Goal: Task Accomplishment & Management: Complete application form

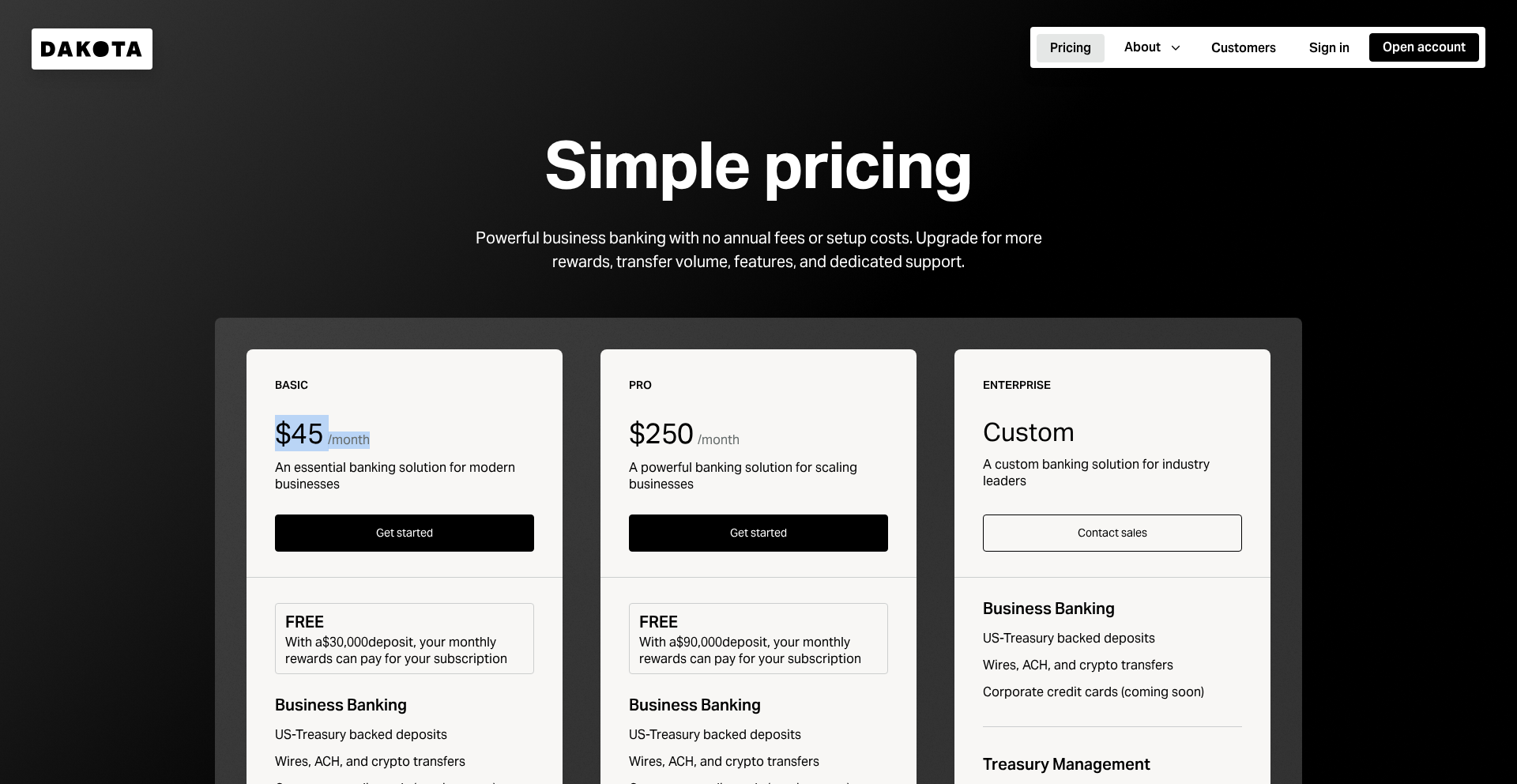
drag, startPoint x: 281, startPoint y: 437, endPoint x: 376, endPoint y: 440, distance: 95.0
click at [376, 440] on div "$45 / month" at bounding box center [405, 434] width 259 height 32
click at [1157, 45] on div "About" at bounding box center [1142, 47] width 36 height 18
click at [1429, 43] on button "Open account" at bounding box center [1424, 47] width 110 height 29
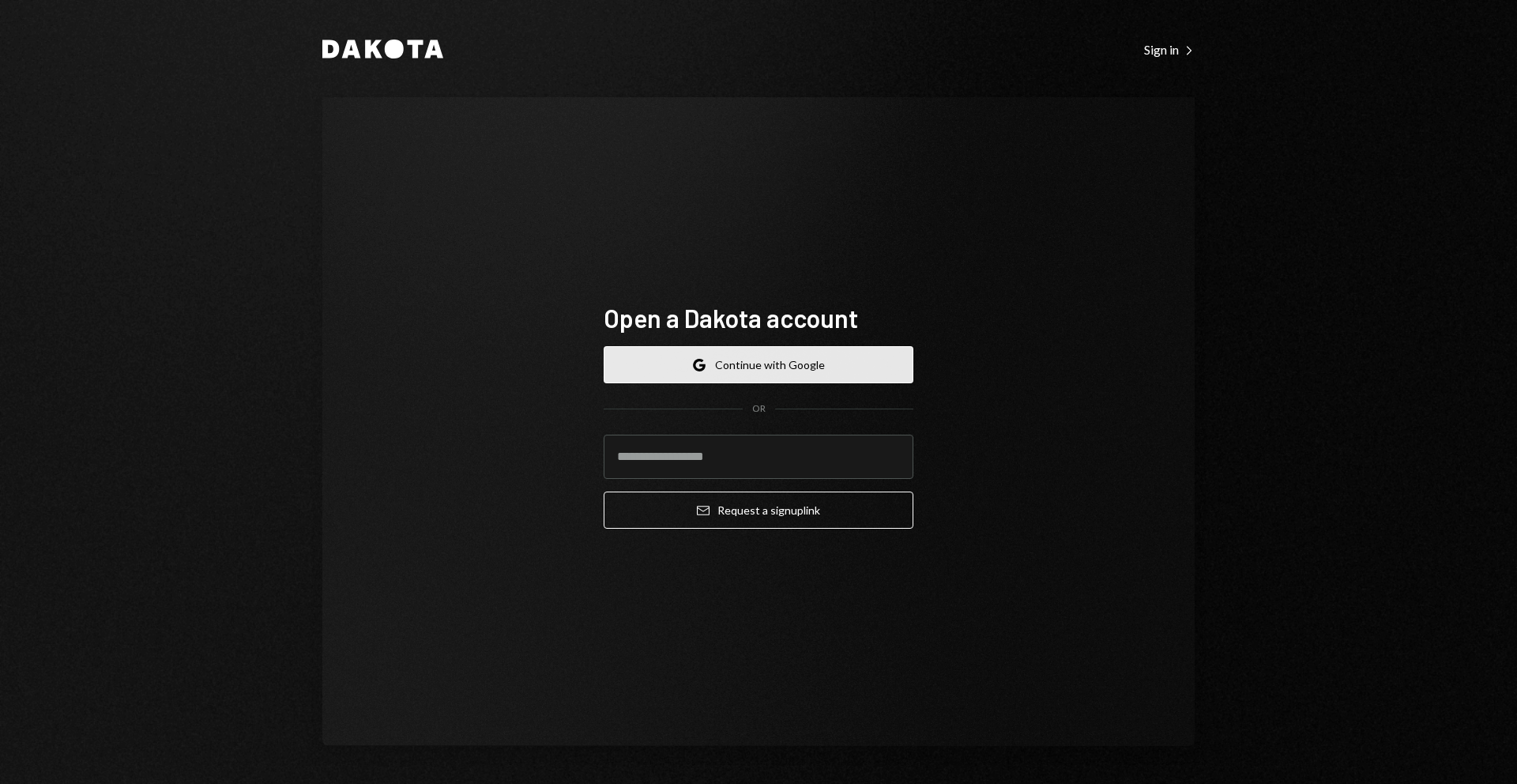
click at [813, 355] on button "Google Continue with Google" at bounding box center [758, 364] width 310 height 37
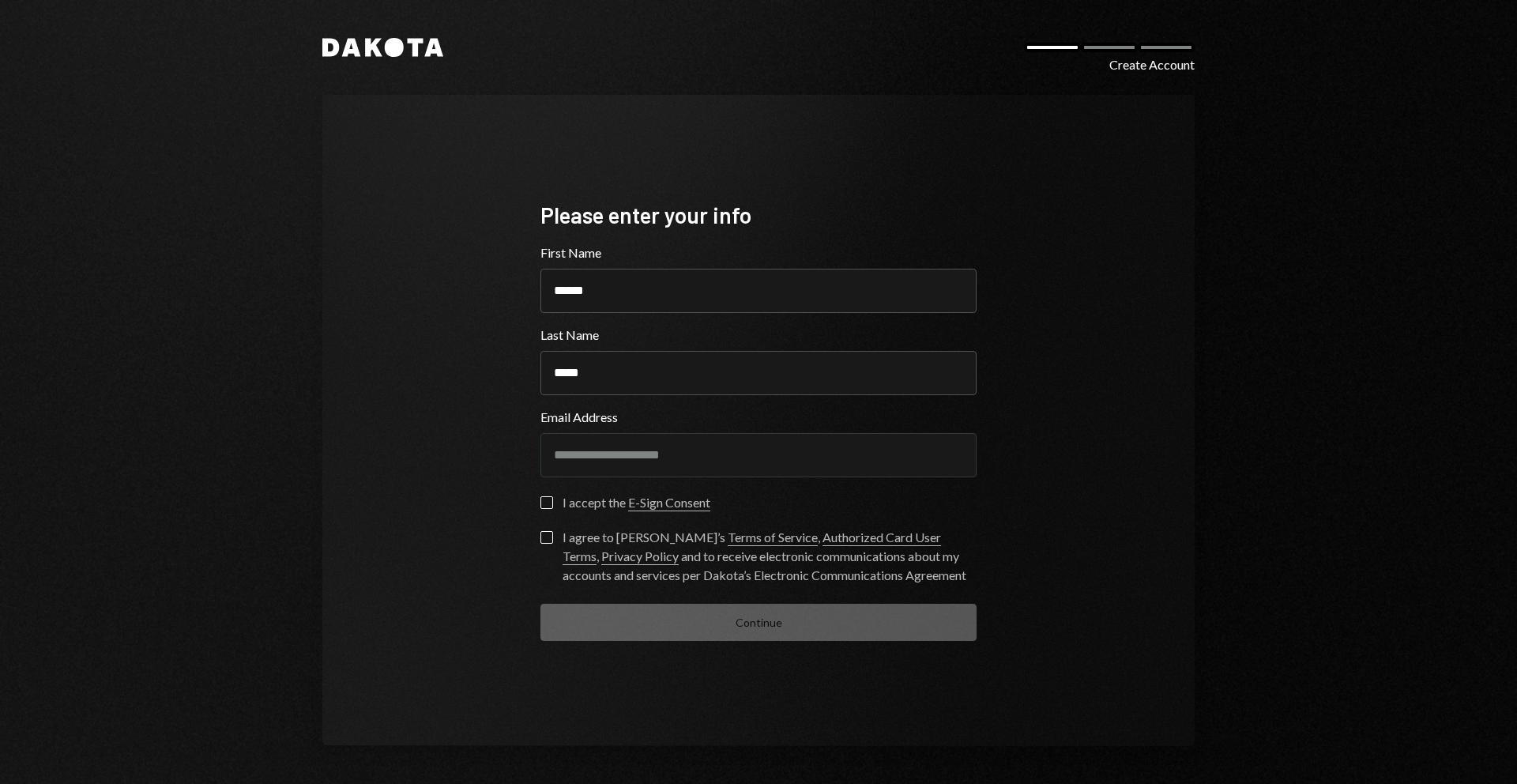
click at [552, 504] on button "I accept the E-Sign Consent" at bounding box center [547, 502] width 13 height 13
click at [550, 537] on button "I agree to Dakota’s Terms of Service , Authorized Card User Terms , Privacy Pol…" at bounding box center [547, 537] width 13 height 13
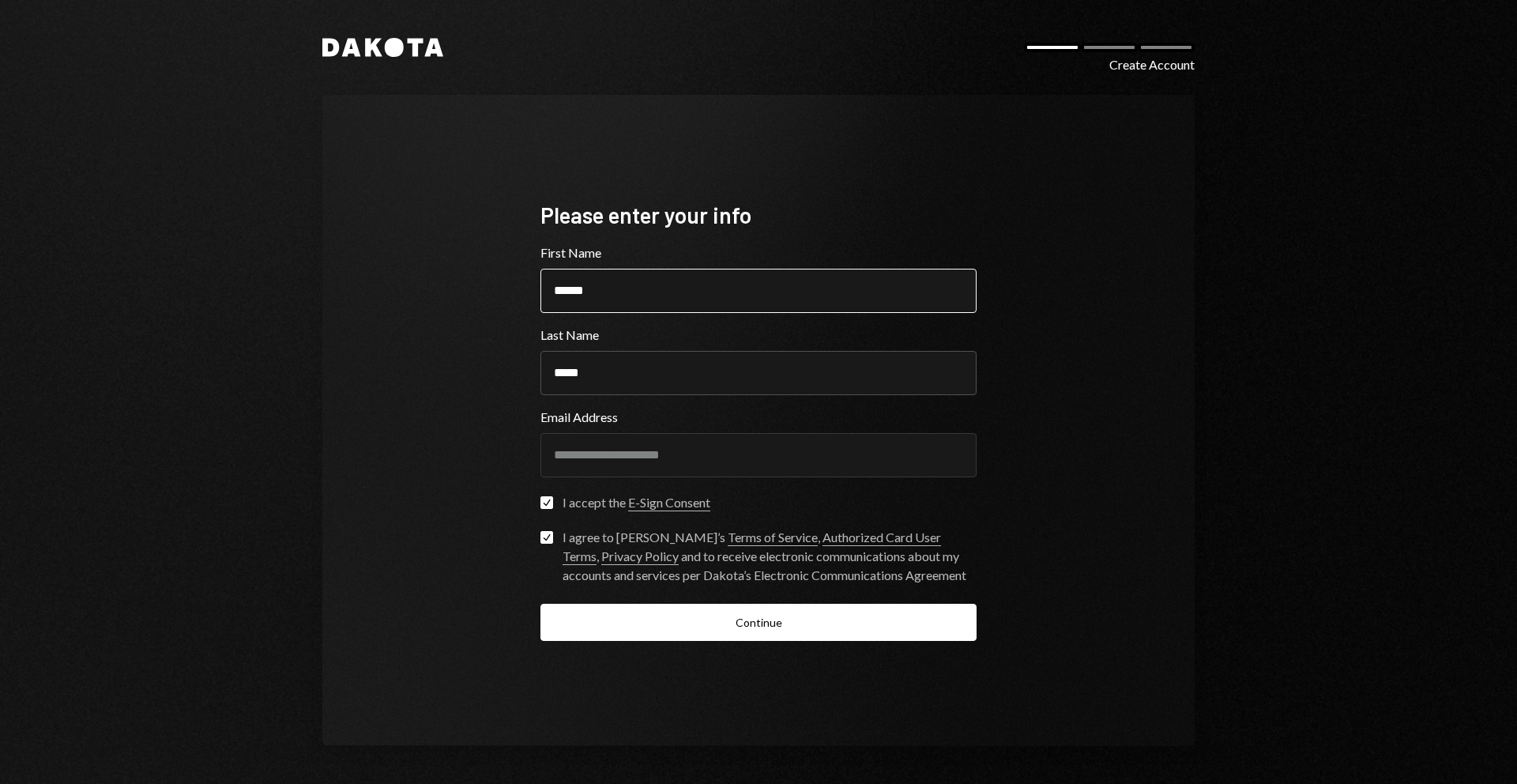
click at [621, 288] on input "******" at bounding box center [758, 291] width 436 height 44
type input "**********"
click at [436, 373] on div "**********" at bounding box center [758, 420] width 872 height 651
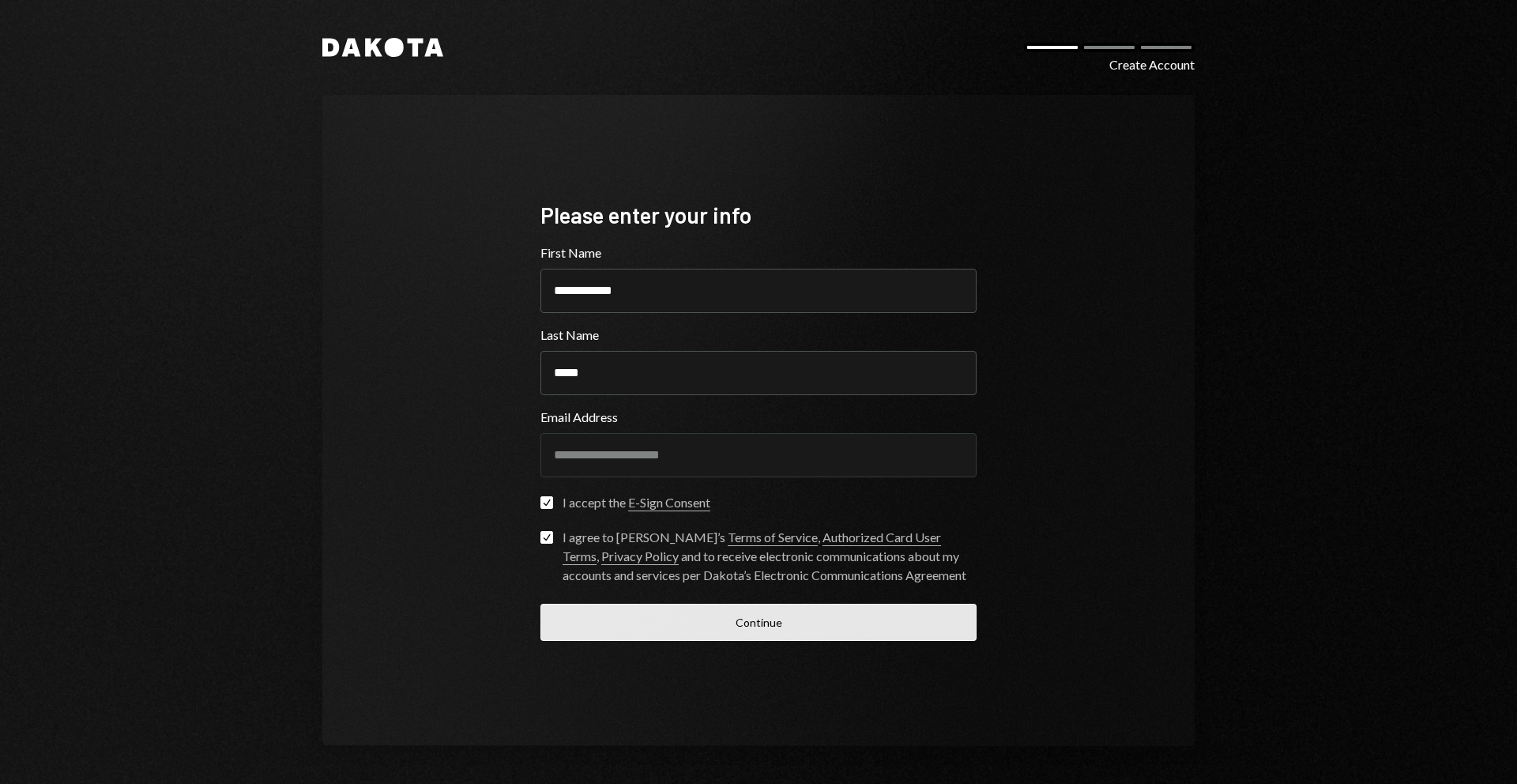
click at [744, 626] on button "Continue" at bounding box center [758, 622] width 436 height 37
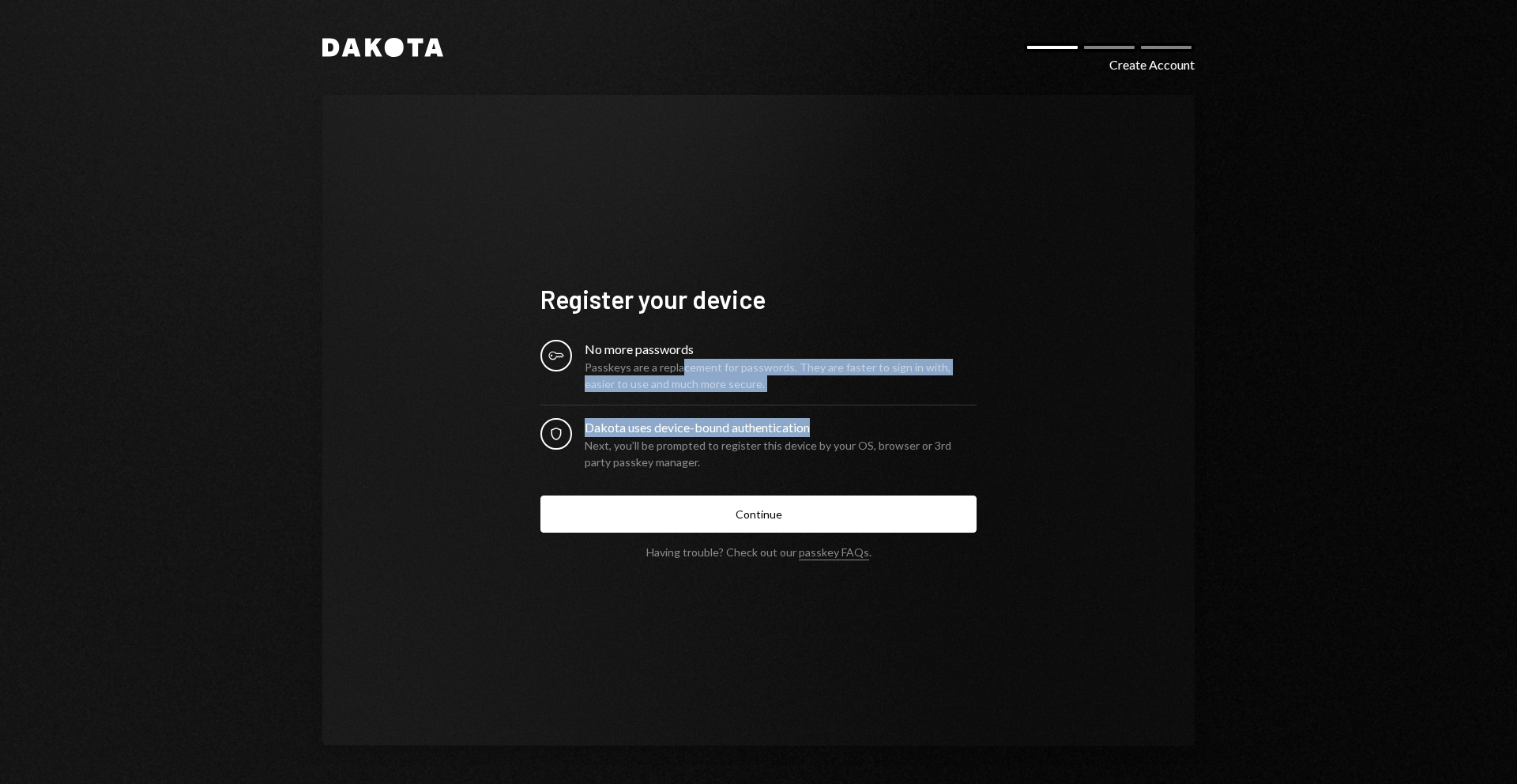
drag, startPoint x: 678, startPoint y: 367, endPoint x: 877, endPoint y: 423, distance: 206.7
click at [877, 421] on div "Key No more passwords Passkeys are a replacement for passwords. They are faster…" at bounding box center [758, 405] width 436 height 131
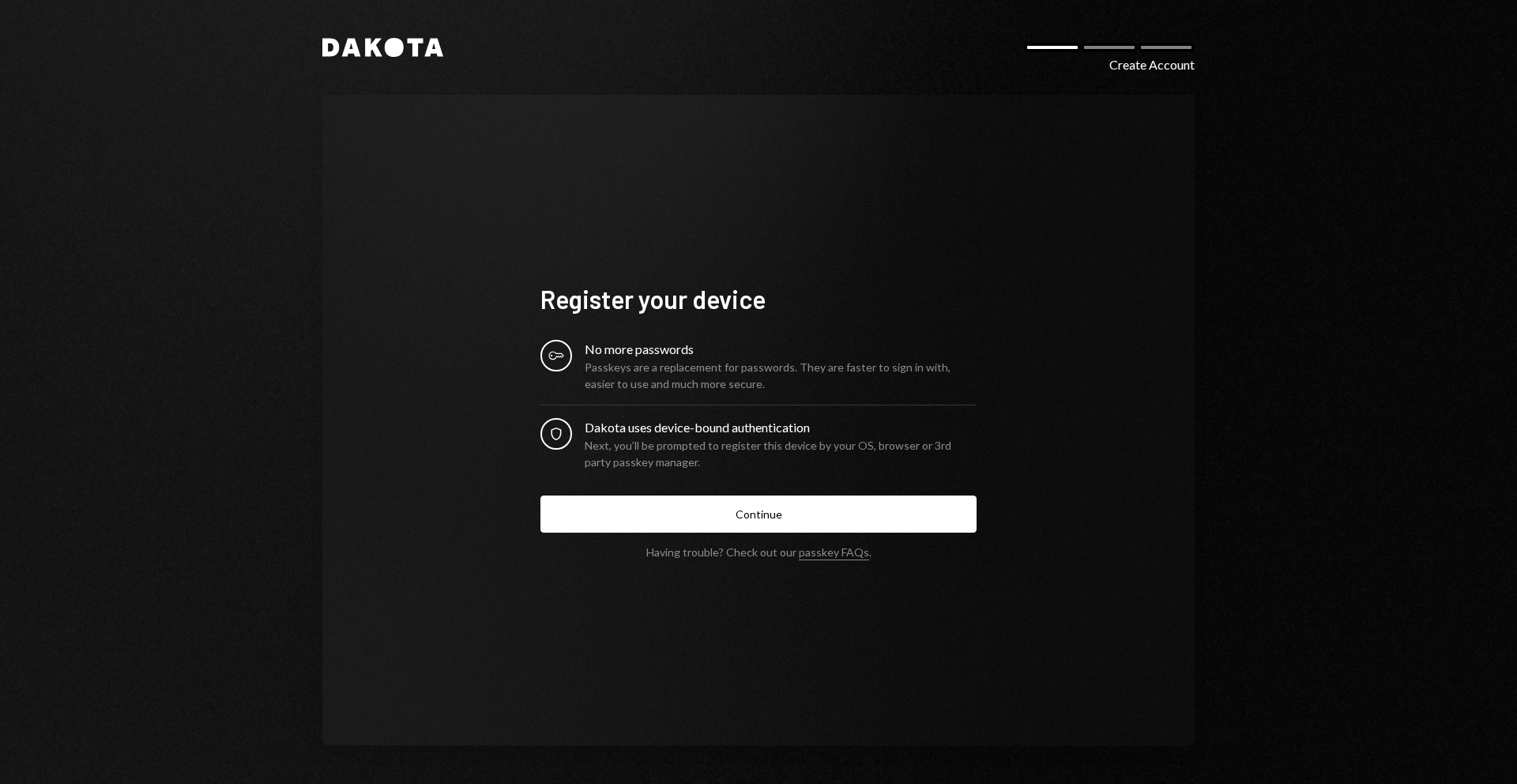
click at [815, 474] on form "Register your device Key No more passwords Passkeys are a replacement for passw…" at bounding box center [758, 421] width 436 height 276
click at [794, 522] on button "Continue" at bounding box center [758, 514] width 436 height 37
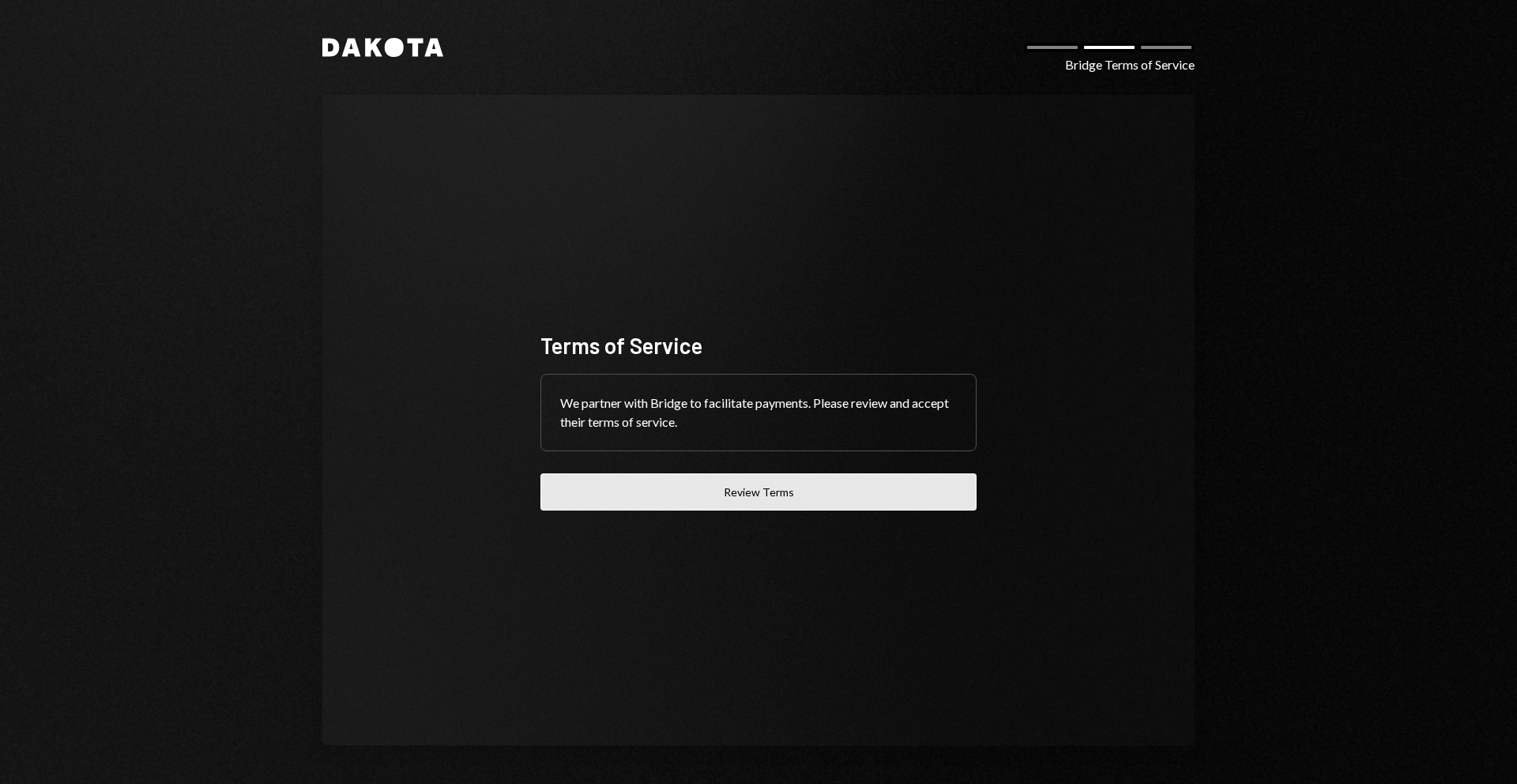
click at [745, 497] on button "Review Terms" at bounding box center [758, 492] width 436 height 37
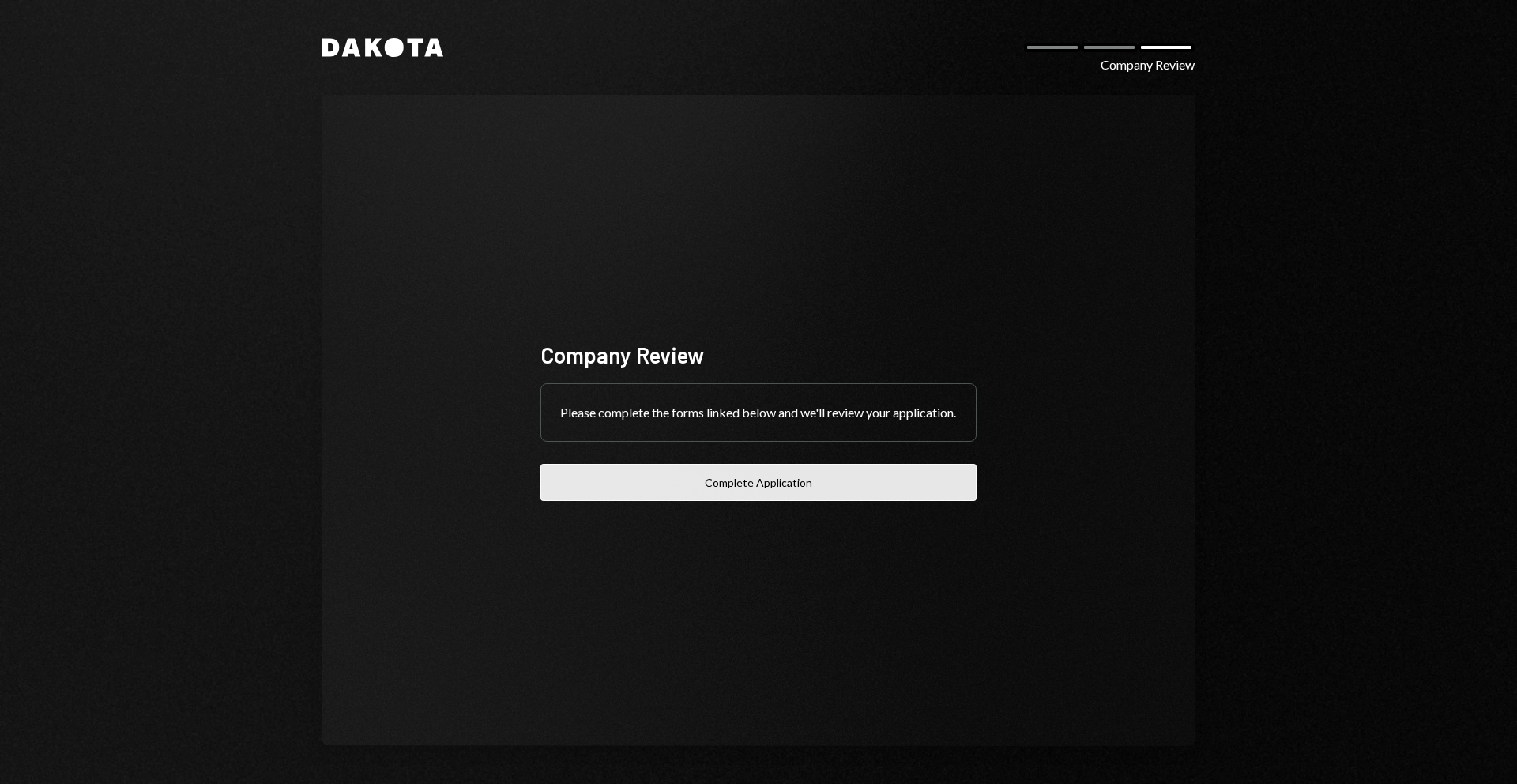
click at [753, 501] on button "Complete Application" at bounding box center [758, 482] width 436 height 37
